Goal: Transaction & Acquisition: Purchase product/service

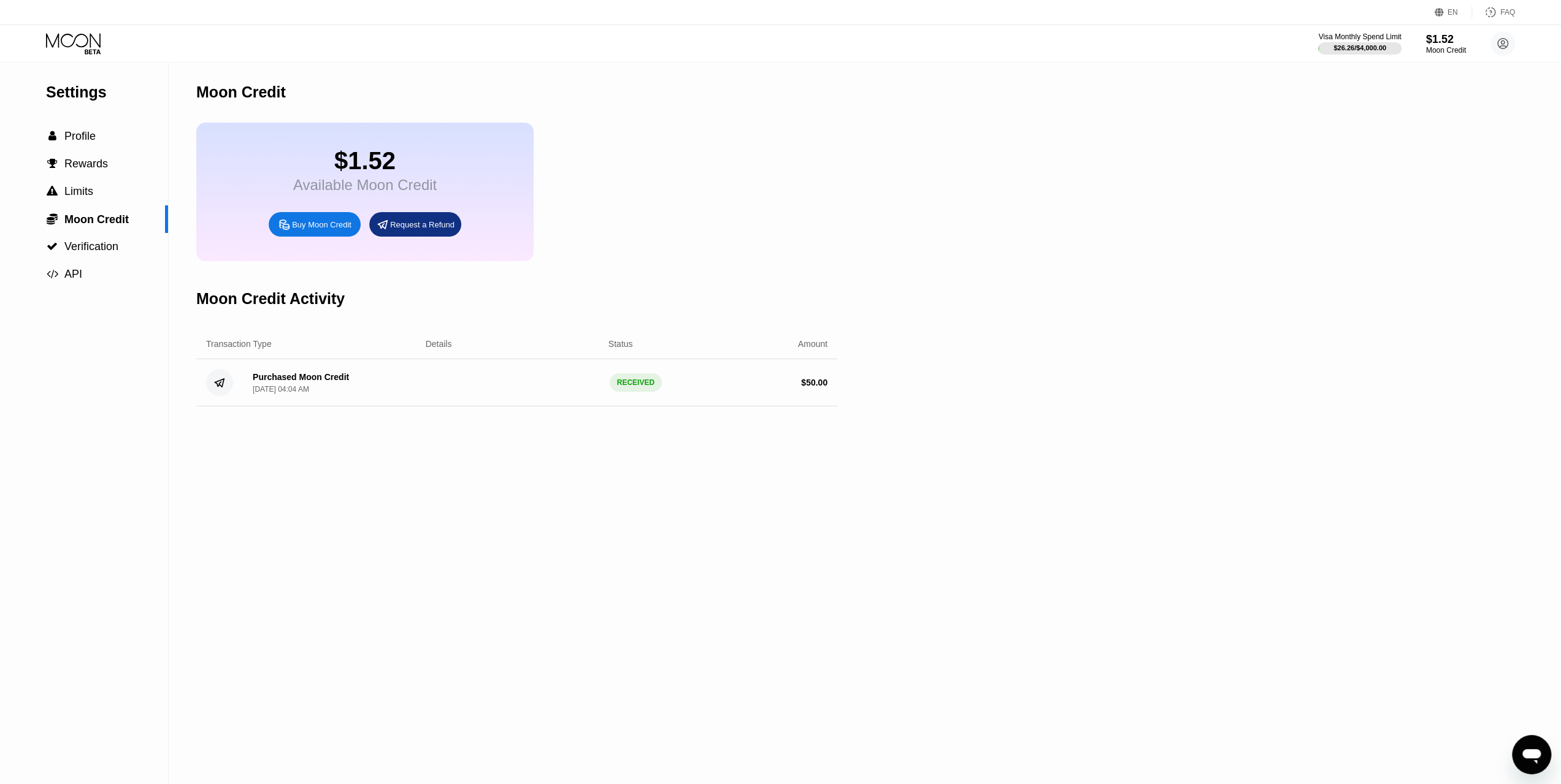
click at [319, 230] on div "Buy Moon Credit" at bounding box center [322, 225] width 60 height 11
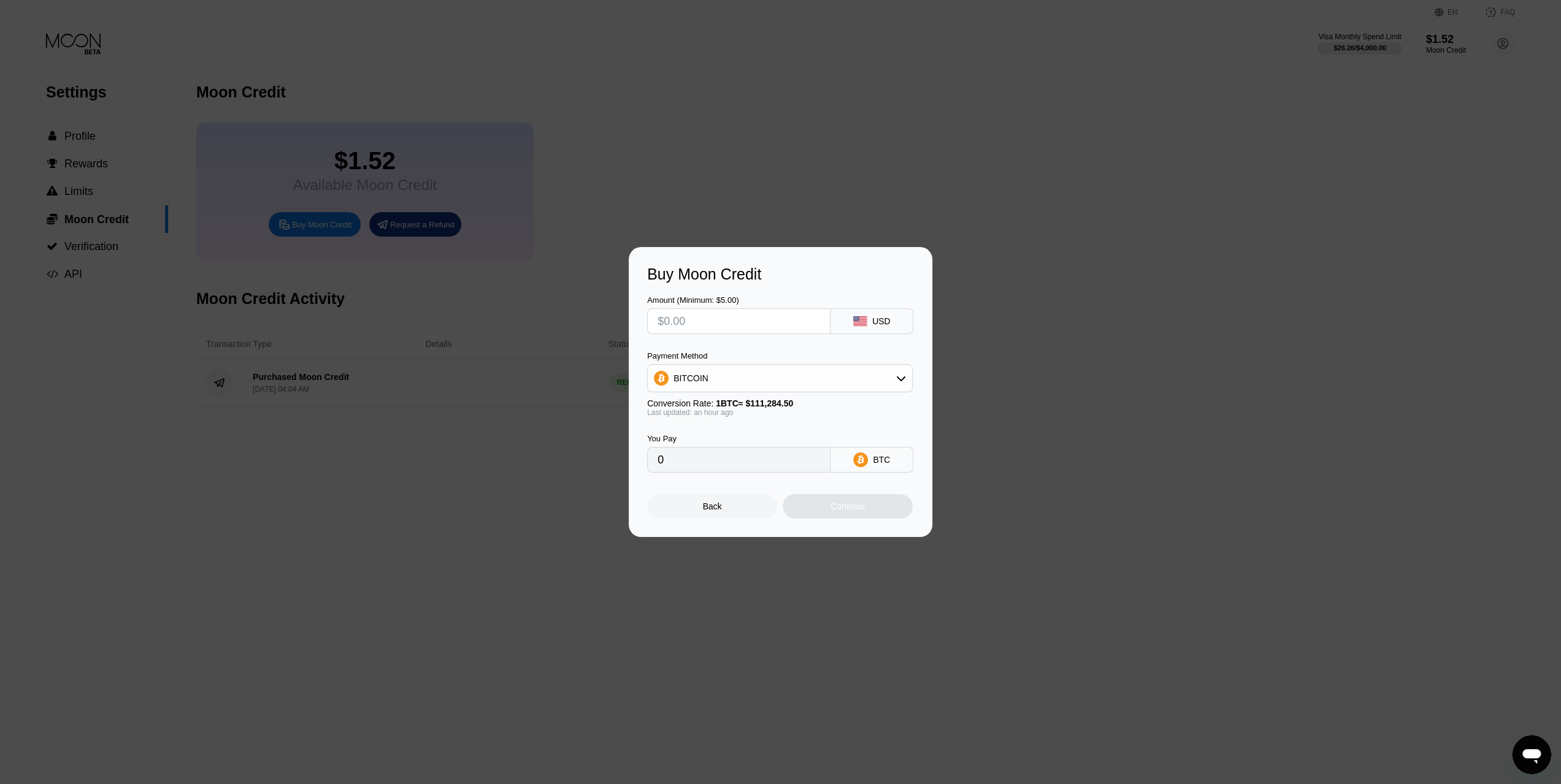
click at [772, 327] on input "text" at bounding box center [739, 321] width 163 height 24
click at [801, 382] on div "BITCOIN" at bounding box center [780, 378] width 264 height 24
click at [830, 366] on div "BITCOIN" at bounding box center [780, 378] width 266 height 28
click at [831, 383] on div "BITCOIN" at bounding box center [780, 378] width 264 height 24
click at [880, 465] on div "BTC" at bounding box center [881, 460] width 17 height 10
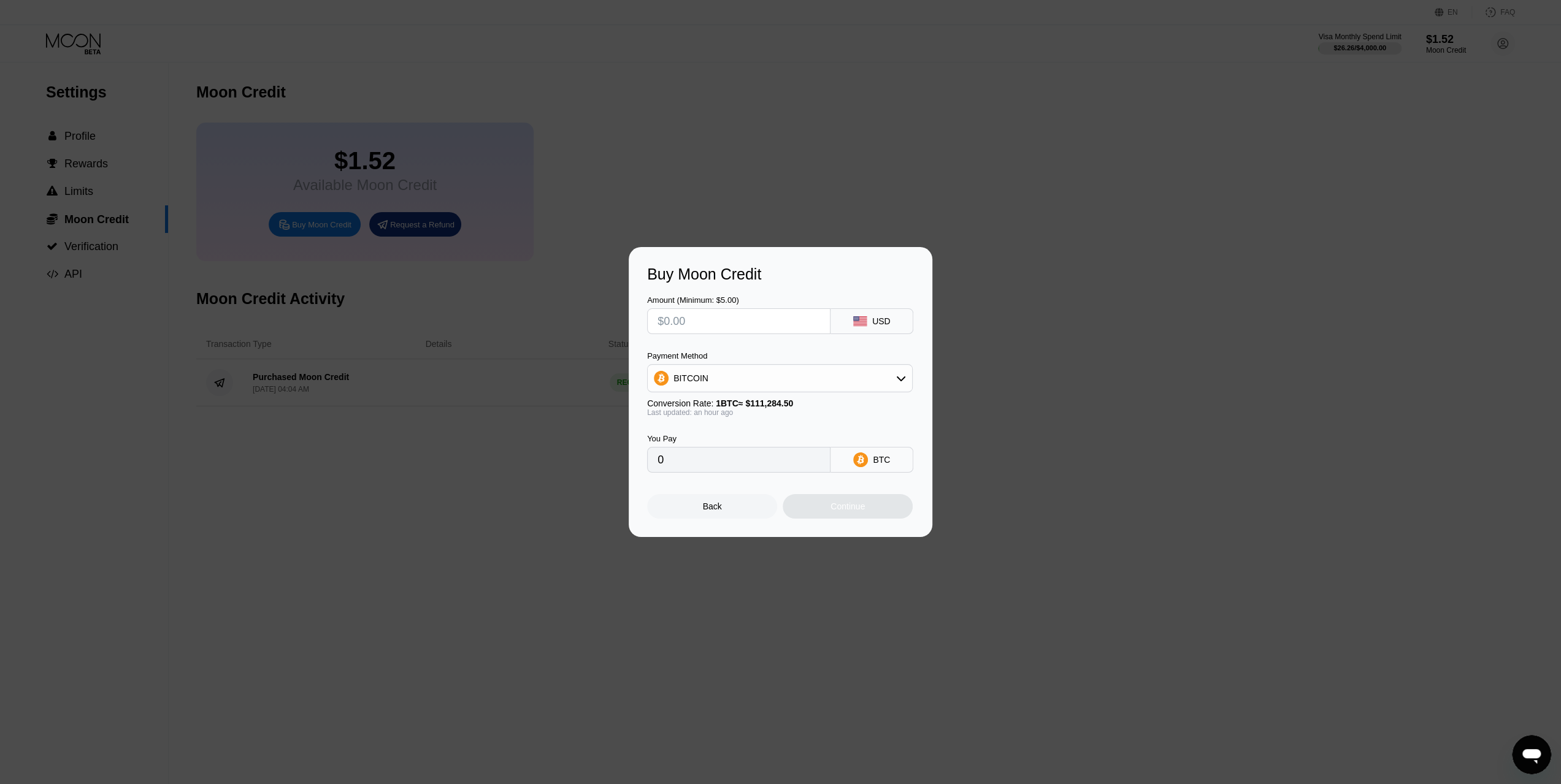
click at [886, 383] on div "BITCOIN" at bounding box center [780, 378] width 264 height 24
click at [726, 310] on input "text" at bounding box center [739, 321] width 163 height 24
click at [423, 61] on div at bounding box center [785, 392] width 1570 height 784
click at [33, 24] on div at bounding box center [785, 392] width 1570 height 784
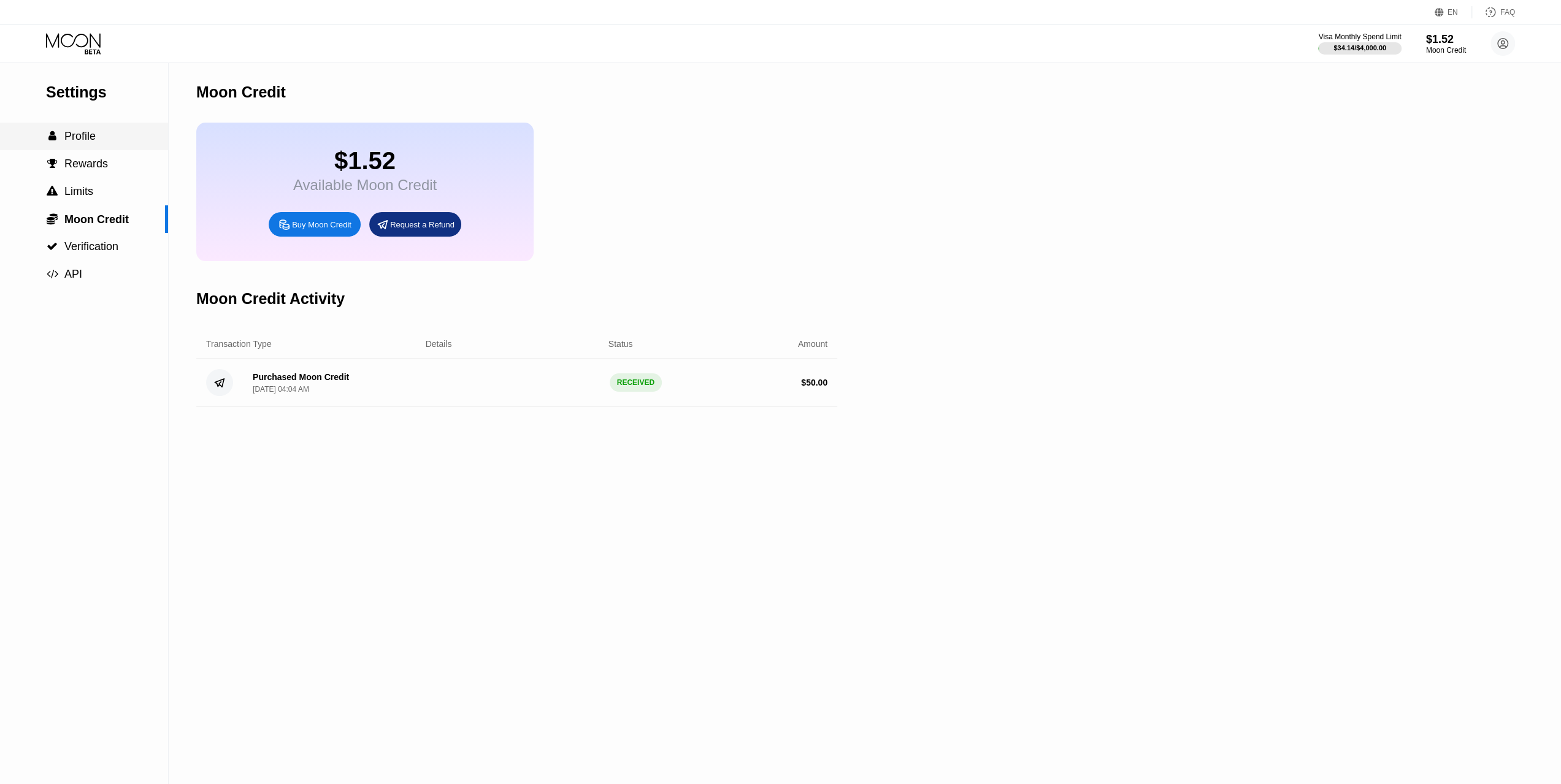
click at [83, 142] on span "Profile" at bounding box center [80, 136] width 32 height 12
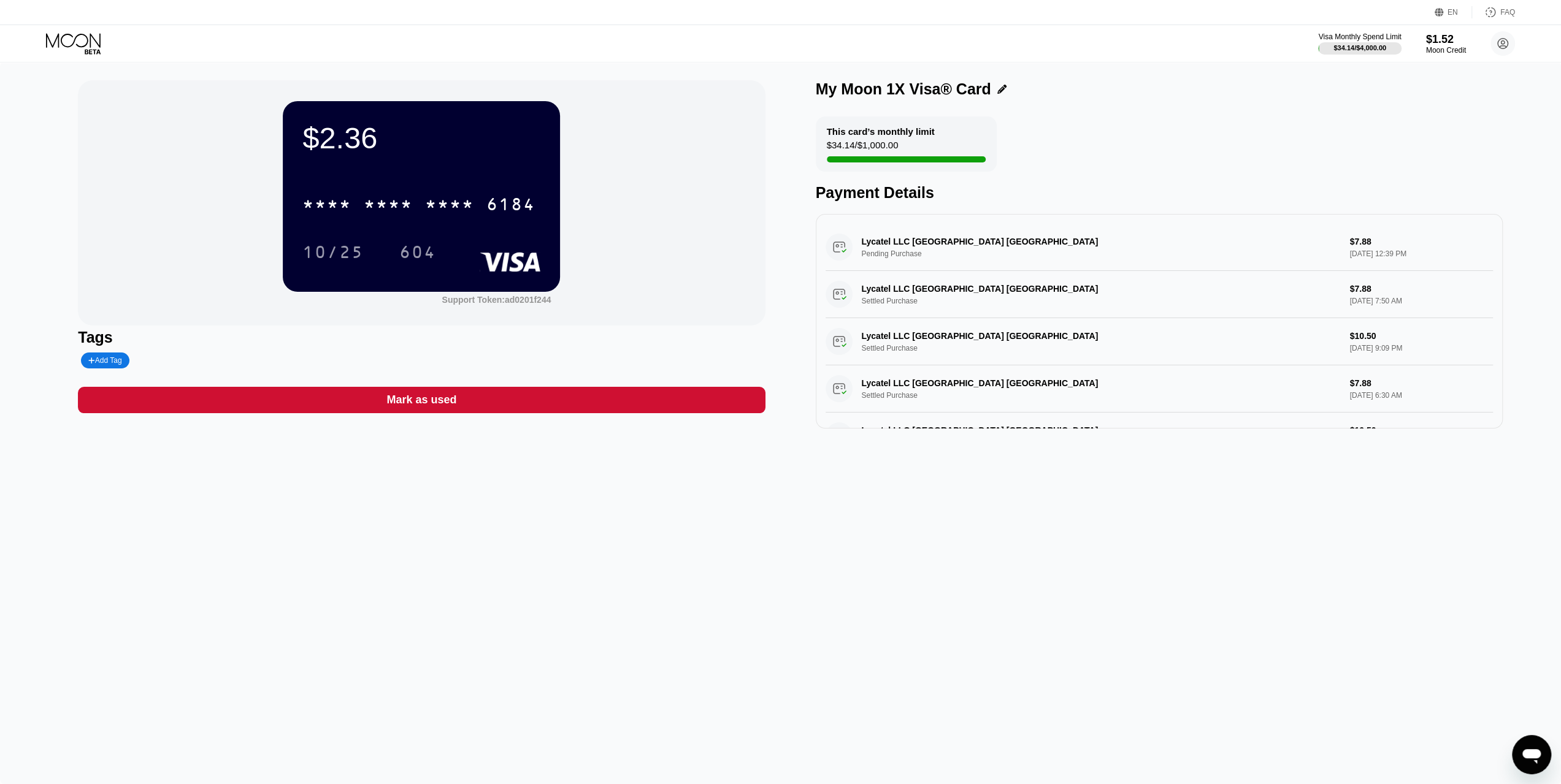
click at [515, 180] on div "$2.36 * * * * * * * * * * * * 6184 10/25 604" at bounding box center [421, 196] width 277 height 190
click at [1425, 39] on div "$1.52" at bounding box center [1445, 39] width 41 height 13
